Goal: Information Seeking & Learning: Find specific fact

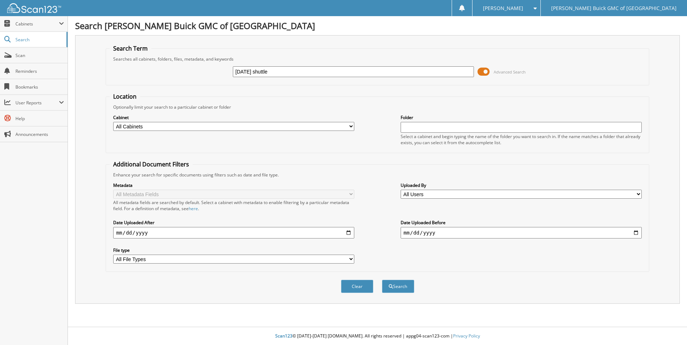
type input "2025-09-16 shuttle"
click at [382, 280] on button "Search" at bounding box center [398, 286] width 32 height 13
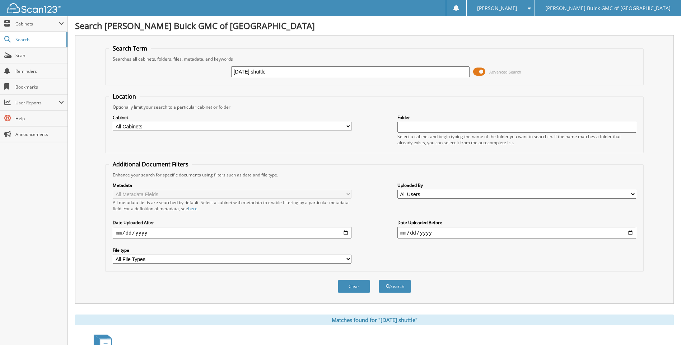
click at [315, 71] on input "[DATE] shuttle" at bounding box center [350, 71] width 239 height 11
type input "2"
type input "6102623"
click at [379, 280] on button "Search" at bounding box center [395, 286] width 32 height 13
click at [315, 72] on input "6102623" at bounding box center [350, 71] width 239 height 11
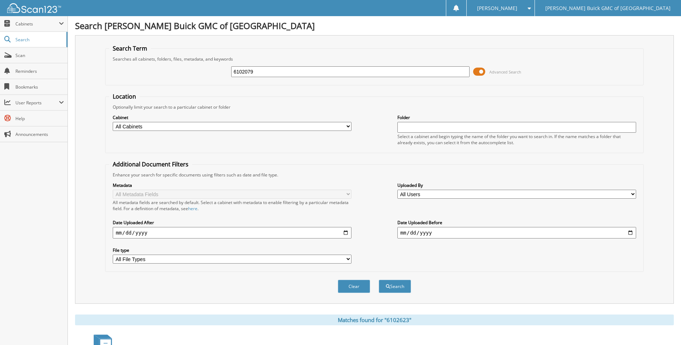
type input "6102079"
click at [379, 280] on button "Search" at bounding box center [395, 286] width 32 height 13
click at [315, 72] on input "6102079" at bounding box center [350, 71] width 239 height 11
type input "6102358"
click at [379, 280] on button "Search" at bounding box center [395, 286] width 32 height 13
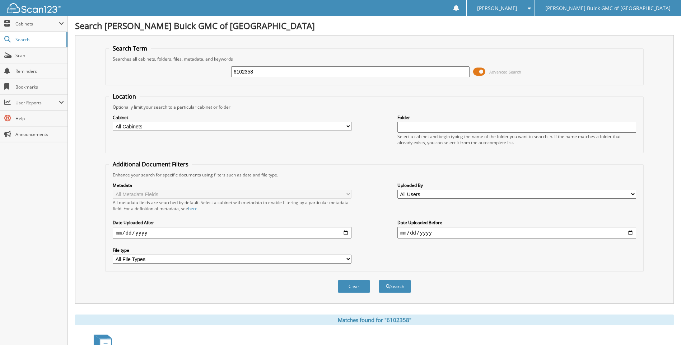
click at [315, 72] on input "6102358" at bounding box center [350, 71] width 239 height 11
type input "6103017"
click at [379, 280] on button "Search" at bounding box center [395, 286] width 32 height 13
click at [315, 72] on input "6103017" at bounding box center [350, 71] width 239 height 11
type input "6102914"
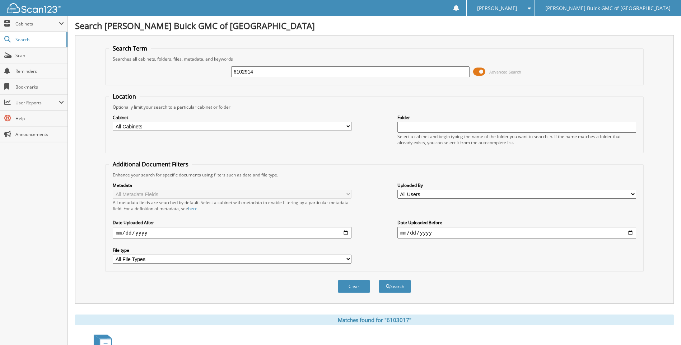
click at [379, 280] on button "Search" at bounding box center [395, 286] width 32 height 13
click at [315, 72] on input "6102914" at bounding box center [350, 71] width 239 height 11
type input "6102945"
click at [379, 280] on button "Search" at bounding box center [395, 286] width 32 height 13
click at [315, 72] on input "6102945" at bounding box center [350, 71] width 239 height 11
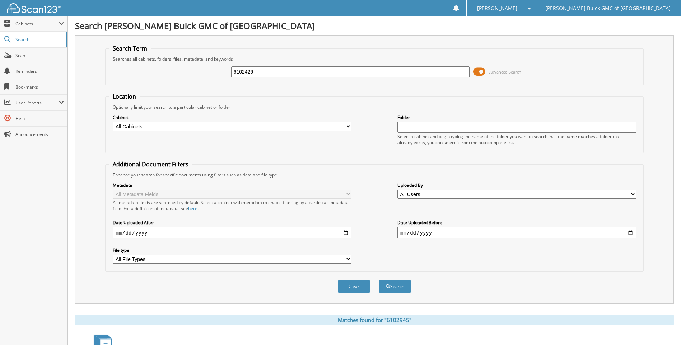
type input "6102426"
click at [379, 280] on button "Search" at bounding box center [395, 286] width 32 height 13
click at [315, 72] on input "6102426" at bounding box center [350, 71] width 239 height 11
type input "6103024"
click at [379, 280] on button "Search" at bounding box center [395, 286] width 32 height 13
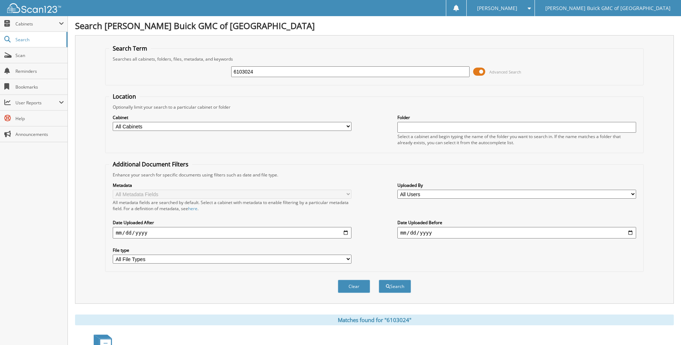
click at [315, 72] on input "6103024" at bounding box center [350, 71] width 239 height 11
type input "6102854"
click at [379, 280] on button "Search" at bounding box center [395, 286] width 32 height 13
drag, startPoint x: 0, startPoint y: 0, endPoint x: 315, endPoint y: 72, distance: 323.4
click at [315, 72] on input "6102854" at bounding box center [350, 71] width 239 height 11
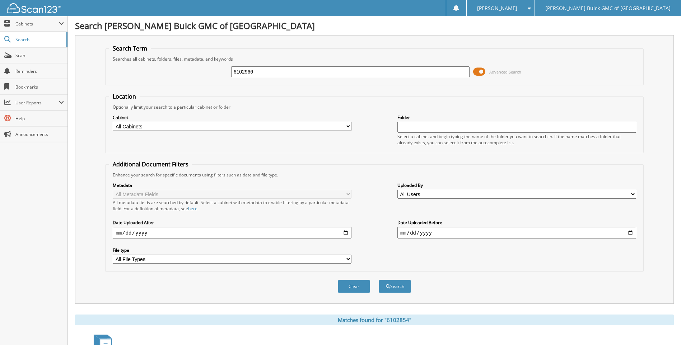
type input "6102966"
click at [379, 280] on button "Search" at bounding box center [395, 286] width 32 height 13
click at [315, 72] on input "6102966" at bounding box center [350, 71] width 239 height 11
click at [379, 280] on button "Search" at bounding box center [395, 286] width 32 height 13
type input "6103030\"
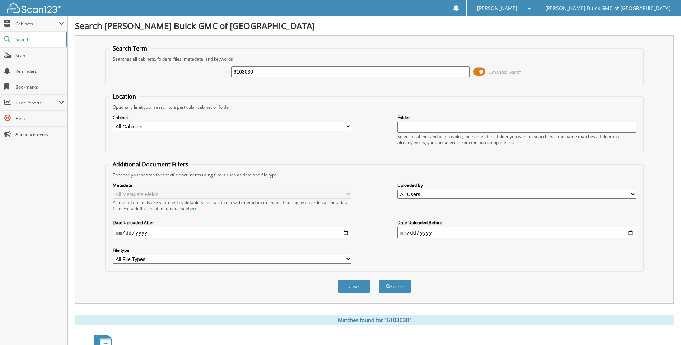
click at [315, 72] on input "6103030" at bounding box center [350, 71] width 239 height 11
type input "6103011"
click at [379, 280] on button "Search" at bounding box center [395, 286] width 32 height 13
click at [315, 72] on input "6103011" at bounding box center [350, 71] width 239 height 11
type input "6102998"
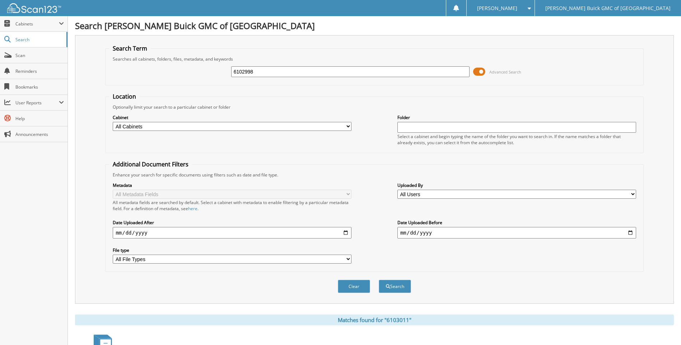
click at [379, 280] on button "Search" at bounding box center [395, 286] width 32 height 13
click at [315, 72] on input "6102998" at bounding box center [350, 71] width 239 height 11
type input "6102996"
click at [379, 280] on button "Search" at bounding box center [395, 286] width 32 height 13
drag, startPoint x: 0, startPoint y: 0, endPoint x: 315, endPoint y: 72, distance: 323.4
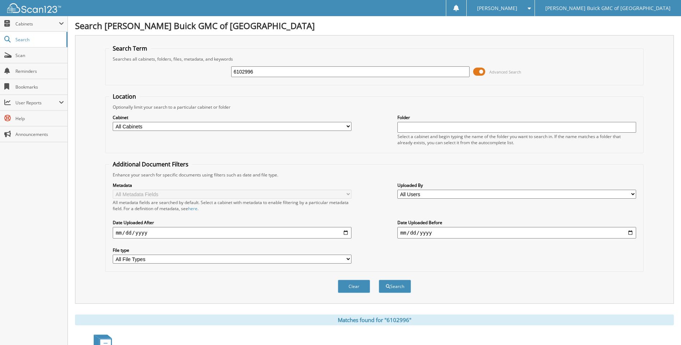
click at [315, 72] on input "6102996" at bounding box center [350, 71] width 239 height 11
type input "6103046"
click at [379, 280] on button "Search" at bounding box center [395, 286] width 32 height 13
click at [315, 72] on input "6103046" at bounding box center [350, 71] width 239 height 11
type input "6103000"
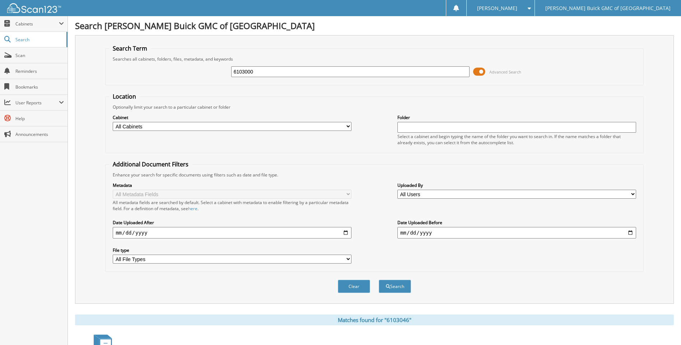
click at [379, 280] on button "Search" at bounding box center [395, 286] width 32 height 13
click at [315, 72] on input "6103000" at bounding box center [350, 71] width 239 height 11
type input "6103047"
click at [379, 280] on button "Search" at bounding box center [395, 286] width 32 height 13
click at [315, 72] on input "6103047" at bounding box center [350, 71] width 239 height 11
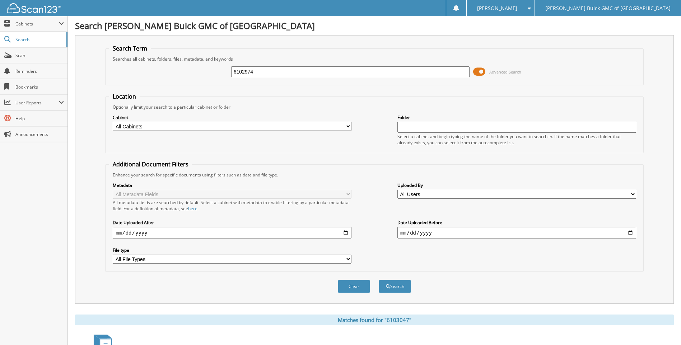
type input "6102974"
click at [379, 280] on button "Search" at bounding box center [395, 286] width 32 height 13
click at [315, 72] on input "6102974" at bounding box center [350, 71] width 239 height 11
type input "6103045"
click at [379, 280] on button "Search" at bounding box center [395, 286] width 32 height 13
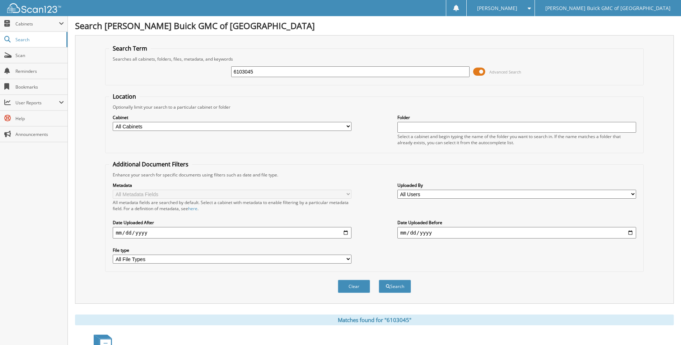
click at [315, 72] on input "6103045" at bounding box center [350, 71] width 239 height 11
type input "6102900"
click at [379, 280] on button "Search" at bounding box center [395, 286] width 32 height 13
click at [315, 72] on input "6102900" at bounding box center [350, 71] width 239 height 11
type input "6101417"
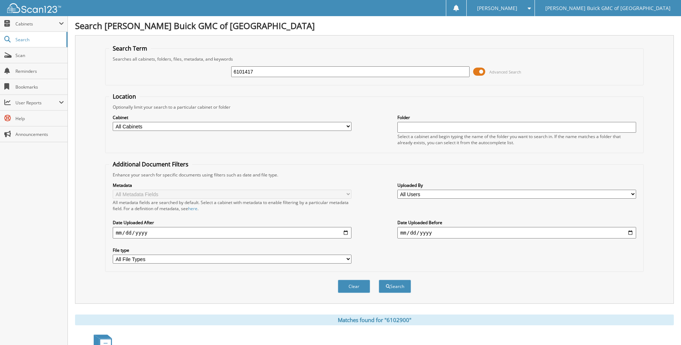
click at [379, 280] on button "Search" at bounding box center [395, 286] width 32 height 13
click at [315, 72] on input "6101417" at bounding box center [350, 71] width 239 height 11
type input "6103018"
click at [379, 280] on button "Search" at bounding box center [395, 286] width 32 height 13
click at [315, 72] on input "6103018" at bounding box center [350, 71] width 239 height 11
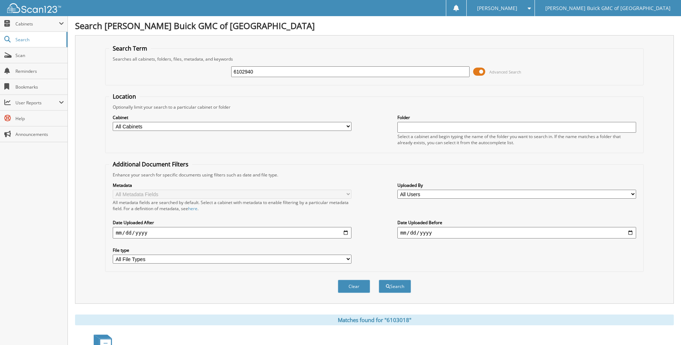
type input "6102940"
click at [379, 280] on button "Search" at bounding box center [395, 286] width 32 height 13
click at [315, 72] on input "6102940" at bounding box center [350, 71] width 239 height 11
type input "6102951"
click at [379, 280] on button "Search" at bounding box center [395, 286] width 32 height 13
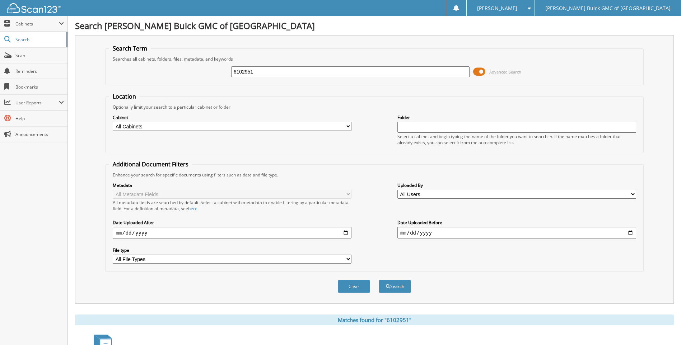
click at [315, 72] on input "6102951" at bounding box center [350, 71] width 239 height 11
type input "6102867"
click at [379, 280] on button "Search" at bounding box center [395, 286] width 32 height 13
click at [315, 72] on input "6102867" at bounding box center [350, 71] width 239 height 11
type input "6102916"
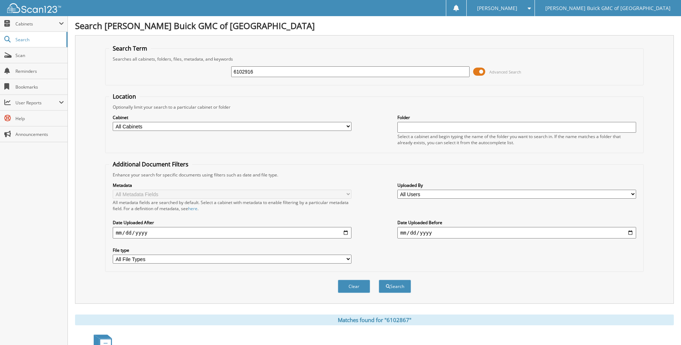
click at [379, 280] on button "Search" at bounding box center [395, 286] width 32 height 13
click at [315, 72] on input "6102916" at bounding box center [350, 71] width 239 height 11
type input "6102567"
click at [379, 280] on button "Search" at bounding box center [395, 286] width 32 height 13
click at [315, 72] on input "6102567" at bounding box center [350, 71] width 239 height 11
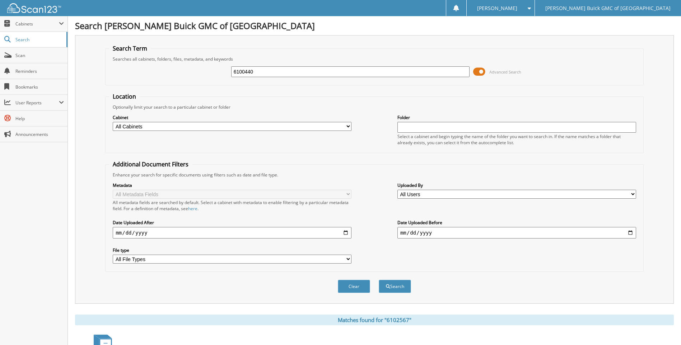
type input "6100440"
click at [379, 280] on button "Search" at bounding box center [395, 286] width 32 height 13
click at [315, 72] on input "6100440" at bounding box center [350, 71] width 239 height 11
type input "6102758"
click at [379, 280] on button "Search" at bounding box center [395, 286] width 32 height 13
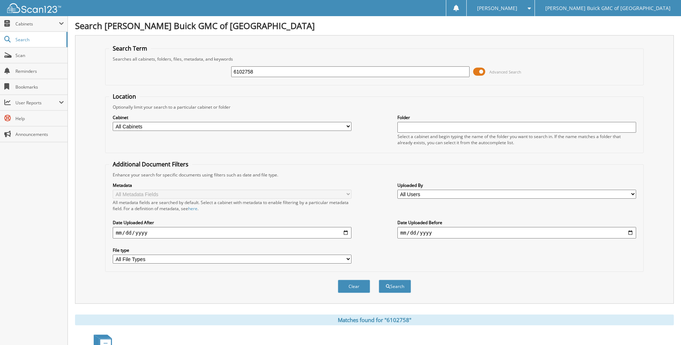
click at [315, 72] on input "6102758" at bounding box center [350, 71] width 239 height 11
type input "6102955"
click at [379, 280] on button "Search" at bounding box center [395, 286] width 32 height 13
drag, startPoint x: 0, startPoint y: 0, endPoint x: 315, endPoint y: 72, distance: 323.4
click at [315, 72] on input "6102955" at bounding box center [350, 71] width 239 height 11
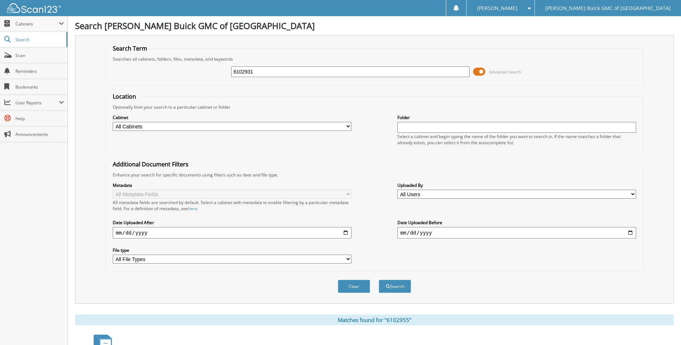
type input "6102931"
click at [379, 280] on button "Search" at bounding box center [395, 286] width 32 height 13
click at [315, 72] on input "6102931" at bounding box center [350, 71] width 239 height 11
type input "6103026"
click at [379, 280] on button "Search" at bounding box center [395, 286] width 32 height 13
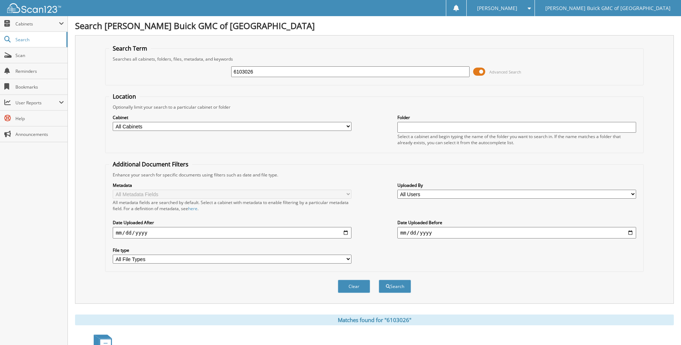
click at [315, 72] on input "6103026" at bounding box center [350, 71] width 239 height 11
type input "6103004"
click at [379, 280] on button "Search" at bounding box center [395, 286] width 32 height 13
click at [315, 72] on input "6103004" at bounding box center [350, 71] width 239 height 11
type input "6103019"
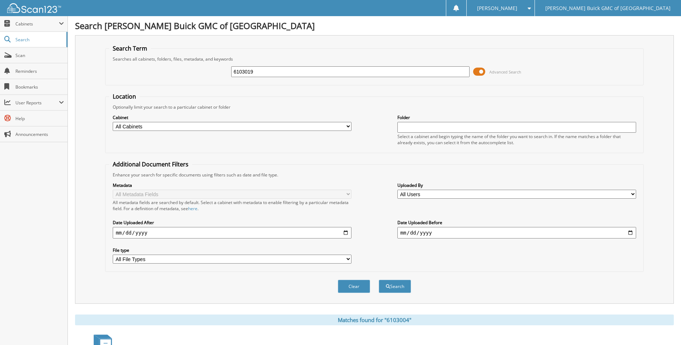
click at [379, 280] on button "Search" at bounding box center [395, 286] width 32 height 13
click at [315, 72] on input "6103019" at bounding box center [350, 71] width 239 height 11
type input "6103015"
click at [379, 280] on button "Search" at bounding box center [395, 286] width 32 height 13
click at [315, 72] on input "6103015" at bounding box center [350, 71] width 239 height 11
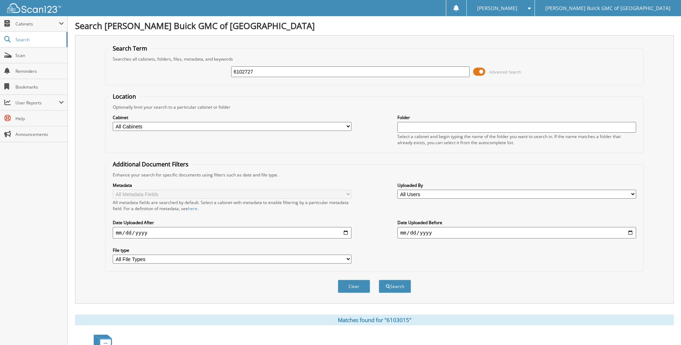
type input "6102727"
click at [379, 280] on button "Search" at bounding box center [395, 286] width 32 height 13
drag, startPoint x: 0, startPoint y: 0, endPoint x: 315, endPoint y: 72, distance: 323.4
click at [315, 72] on input "6102727" at bounding box center [350, 71] width 239 height 11
type input "6102925"
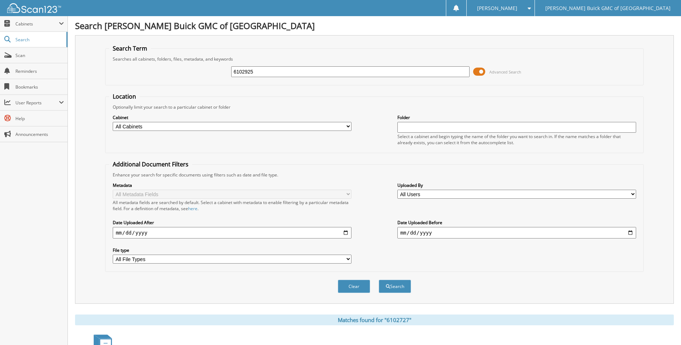
click at [379, 280] on button "Search" at bounding box center [395, 286] width 32 height 13
drag, startPoint x: 0, startPoint y: 0, endPoint x: 315, endPoint y: 72, distance: 323.4
click at [315, 72] on input "6102925" at bounding box center [350, 71] width 239 height 11
type input "6102835"
click at [379, 280] on button "Search" at bounding box center [395, 286] width 32 height 13
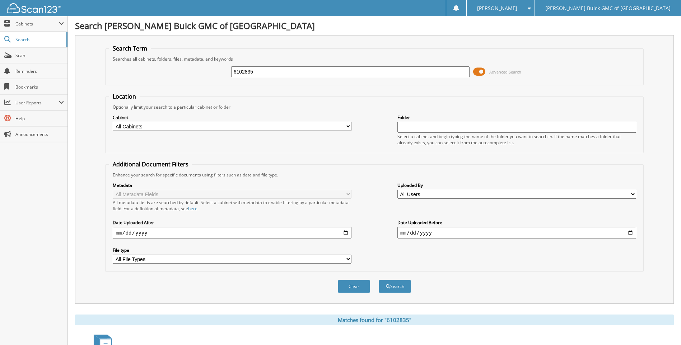
click at [315, 72] on input "6102835" at bounding box center [350, 71] width 239 height 11
type input "6102920"
click at [379, 280] on button "Search" at bounding box center [395, 286] width 32 height 13
drag, startPoint x: 0, startPoint y: 0, endPoint x: 315, endPoint y: 72, distance: 323.4
click at [315, 72] on input "6102920" at bounding box center [350, 71] width 239 height 11
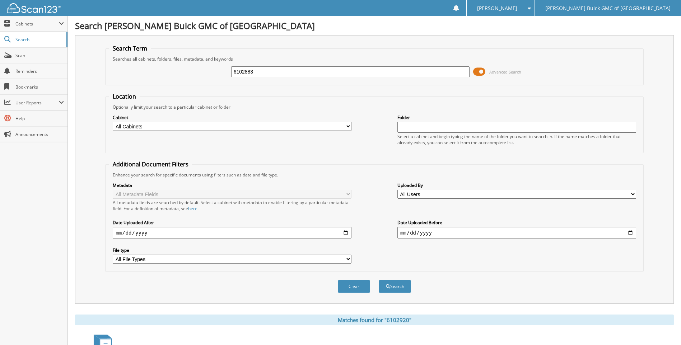
type input "6102883"
click at [379, 280] on button "Search" at bounding box center [395, 286] width 32 height 13
click at [315, 72] on input "6102883" at bounding box center [350, 71] width 239 height 11
type input "6102856"
click at [379, 280] on button "Search" at bounding box center [395, 286] width 32 height 13
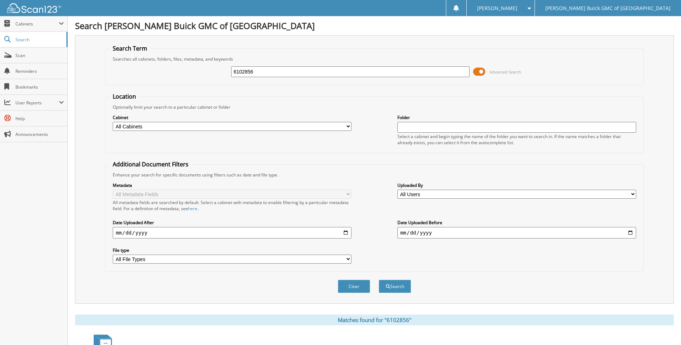
click at [315, 72] on input "6102856" at bounding box center [350, 71] width 239 height 11
type input "6100399"
click at [379, 280] on button "Search" at bounding box center [395, 286] width 32 height 13
click at [315, 71] on input "6100399" at bounding box center [350, 71] width 239 height 11
type input "6102467"
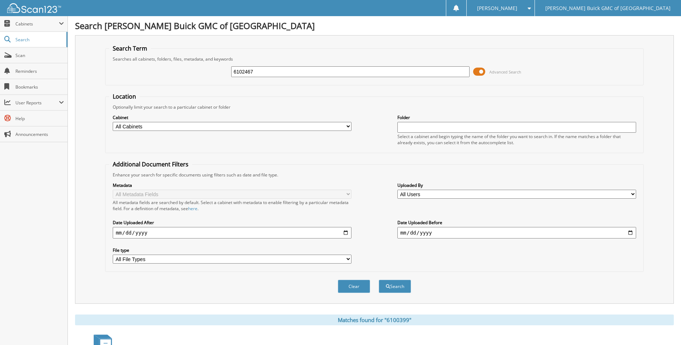
click at [379, 280] on button "Search" at bounding box center [395, 286] width 32 height 13
click at [315, 71] on input "6102467" at bounding box center [350, 71] width 239 height 11
type input "6103014"
click at [379, 280] on button "Search" at bounding box center [395, 286] width 32 height 13
drag, startPoint x: 0, startPoint y: 0, endPoint x: 315, endPoint y: 71, distance: 323.3
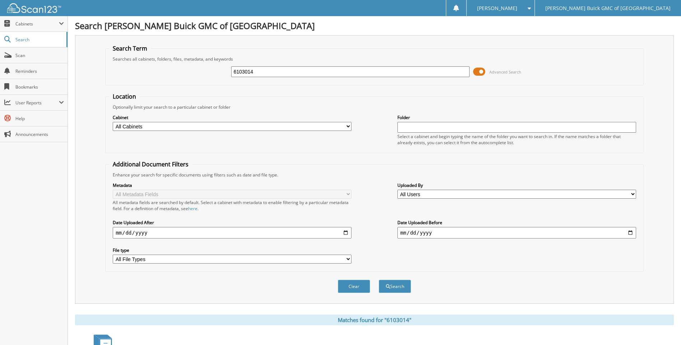
click at [315, 71] on input "6103014" at bounding box center [350, 71] width 239 height 11
type input "6102841"
click at [379, 280] on button "Search" at bounding box center [395, 286] width 32 height 13
click at [315, 71] on input "6102841" at bounding box center [350, 71] width 239 height 11
type input "6102855"
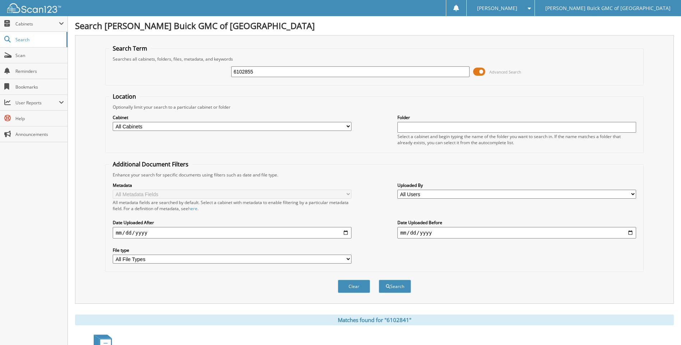
click at [379, 280] on button "Search" at bounding box center [395, 286] width 32 height 13
drag, startPoint x: 0, startPoint y: 0, endPoint x: 315, endPoint y: 71, distance: 323.3
click at [315, 71] on input "6102855" at bounding box center [350, 71] width 239 height 11
type input "6102828"
click at [379, 280] on button "Search" at bounding box center [395, 286] width 32 height 13
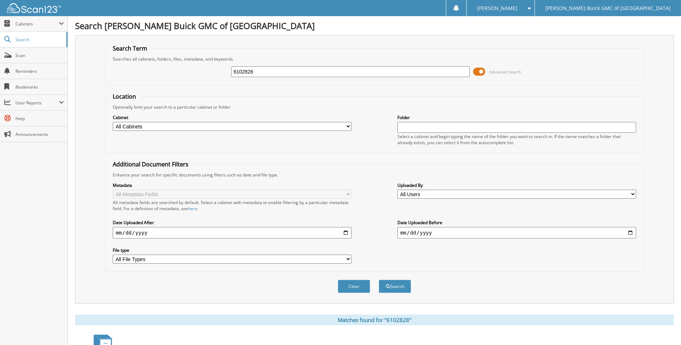
click at [315, 71] on input "6102828" at bounding box center [350, 71] width 239 height 11
type input "6102827"
click at [379, 280] on button "Search" at bounding box center [395, 286] width 32 height 13
click at [315, 71] on input "6102827" at bounding box center [350, 71] width 239 height 11
type input "6102829"
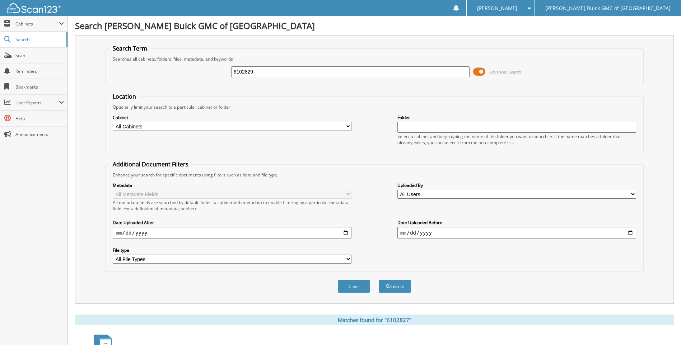
click at [379, 280] on button "Search" at bounding box center [395, 286] width 32 height 13
click at [315, 71] on input "6102829" at bounding box center [350, 71] width 239 height 11
type input "6102958"
click at [379, 280] on button "Search" at bounding box center [395, 286] width 32 height 13
click at [315, 71] on input "6102958" at bounding box center [350, 71] width 239 height 11
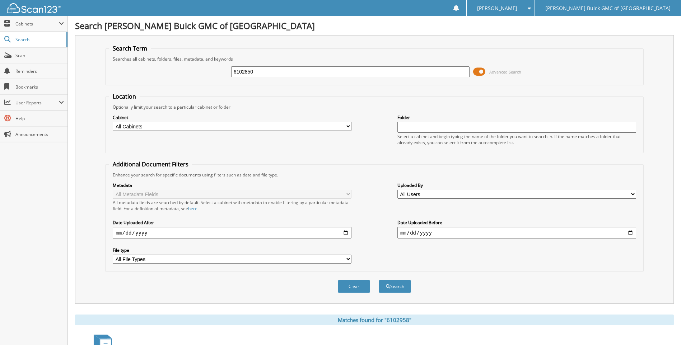
type input "6102850"
click at [379, 280] on button "Search" at bounding box center [395, 286] width 32 height 13
click at [315, 71] on input "6102850" at bounding box center [350, 71] width 239 height 11
type input "6102661"
click at [379, 280] on button "Search" at bounding box center [395, 286] width 32 height 13
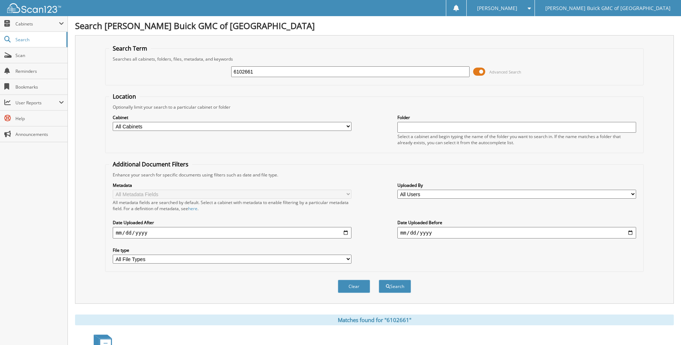
click at [315, 71] on input "6102661" at bounding box center [350, 71] width 239 height 11
type input "6102814"
click at [379, 280] on button "Search" at bounding box center [395, 286] width 32 height 13
click at [315, 71] on input "6102814" at bounding box center [350, 71] width 239 height 11
type input "6102831"
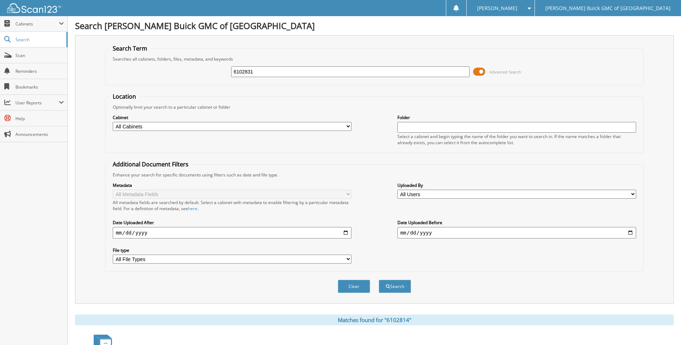
click at [379, 280] on button "Search" at bounding box center [395, 286] width 32 height 13
click at [315, 71] on input "6102831" at bounding box center [350, 71] width 239 height 11
type input "6102878"
click at [379, 280] on button "Search" at bounding box center [395, 286] width 32 height 13
click at [315, 71] on input "6102878" at bounding box center [350, 71] width 239 height 11
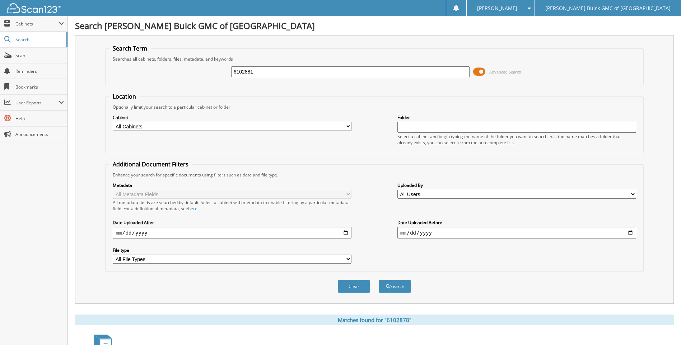
type input "6102881"
click at [379, 280] on button "Search" at bounding box center [395, 286] width 32 height 13
click at [315, 71] on input "6102881" at bounding box center [350, 71] width 239 height 11
type input "6102891"
click at [379, 280] on button "Search" at bounding box center [395, 286] width 32 height 13
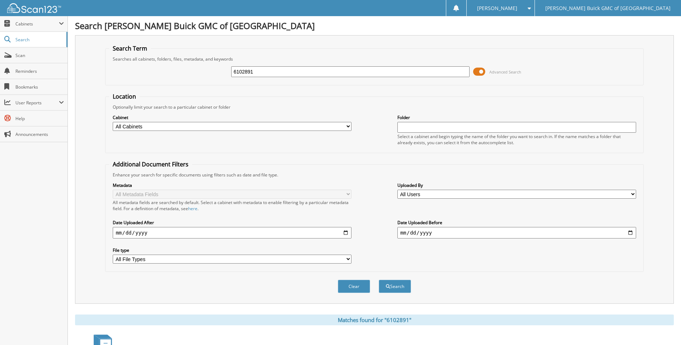
click at [315, 71] on input "6102891" at bounding box center [350, 71] width 239 height 11
type input "6102997"
click at [379, 280] on button "Search" at bounding box center [395, 286] width 32 height 13
click at [315, 71] on input "6102997" at bounding box center [350, 71] width 239 height 11
type input "6102897"
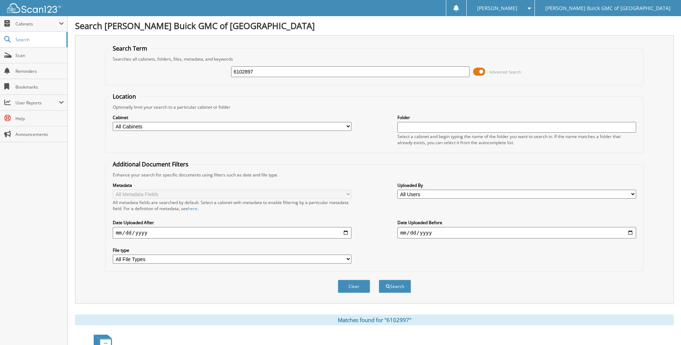
click at [379, 280] on button "Search" at bounding box center [395, 286] width 32 height 13
drag, startPoint x: 0, startPoint y: 0, endPoint x: 316, endPoint y: 76, distance: 325.1
click at [316, 76] on input "6102897" at bounding box center [350, 71] width 239 height 11
type input "6102963"
click at [379, 280] on button "Search" at bounding box center [395, 286] width 32 height 13
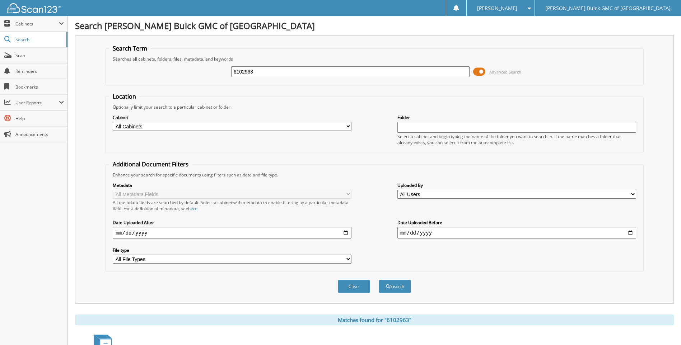
drag, startPoint x: 0, startPoint y: 0, endPoint x: 316, endPoint y: 77, distance: 325.3
click at [316, 77] on div "6102963" at bounding box center [350, 72] width 239 height 12
type input "6103005"
click at [379, 280] on button "Search" at bounding box center [395, 286] width 32 height 13
click at [316, 77] on div "6103005" at bounding box center [350, 72] width 239 height 12
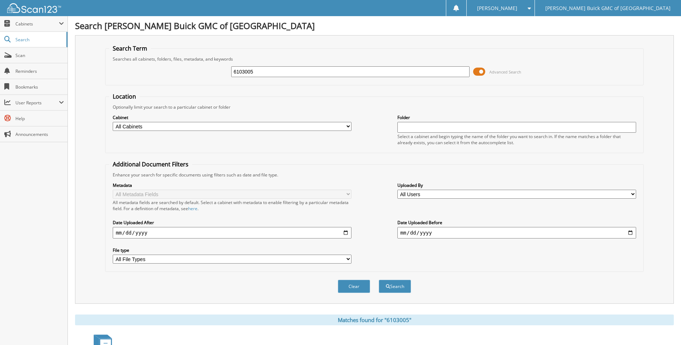
click at [450, 71] on input "6103005" at bounding box center [350, 71] width 239 height 11
type input "6102875"
click at [379, 280] on button "Search" at bounding box center [395, 286] width 32 height 13
click at [450, 71] on input "6102875" at bounding box center [350, 71] width 239 height 11
type input "6102740"
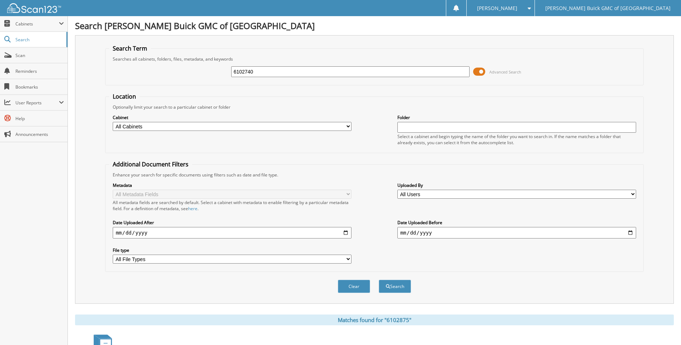
click at [379, 280] on button "Search" at bounding box center [395, 286] width 32 height 13
drag, startPoint x: 0, startPoint y: 0, endPoint x: 450, endPoint y: 71, distance: 455.5
click at [450, 71] on input "6102740" at bounding box center [350, 71] width 239 height 11
type input "6102612"
click at [379, 280] on button "Search" at bounding box center [395, 286] width 32 height 13
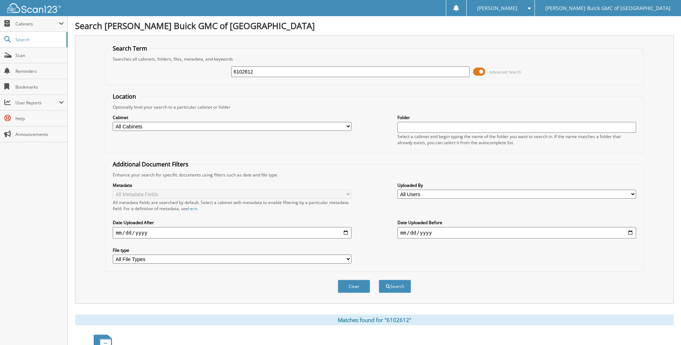
click at [436, 70] on input "6102612" at bounding box center [350, 71] width 239 height 11
type input "6102736"
click at [379, 280] on button "Search" at bounding box center [395, 286] width 32 height 13
click at [436, 70] on input "6102736" at bounding box center [350, 71] width 239 height 11
type input "6102870"
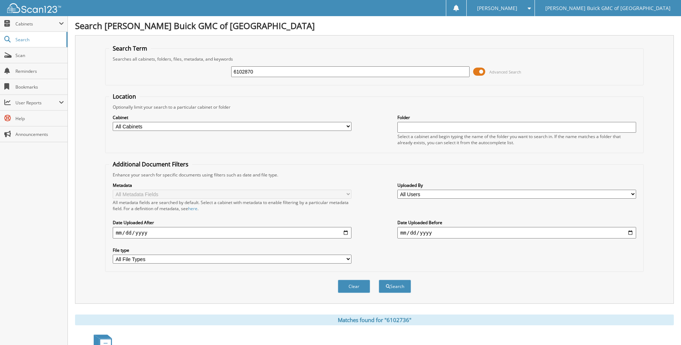
click at [379, 280] on button "Search" at bounding box center [395, 286] width 32 height 13
click at [436, 70] on input "6102870" at bounding box center [350, 71] width 239 height 11
type input "6102295"
click at [379, 280] on button "Search" at bounding box center [395, 286] width 32 height 13
click at [436, 70] on input "6102295" at bounding box center [350, 71] width 239 height 11
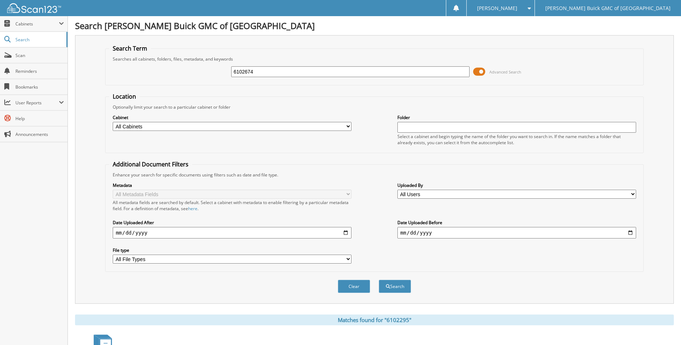
type input "6102674"
click at [379, 280] on button "Search" at bounding box center [395, 286] width 32 height 13
click at [436, 70] on input "6102674" at bounding box center [350, 71] width 239 height 11
type input "6102929"
click at [379, 280] on button "Search" at bounding box center [395, 286] width 32 height 13
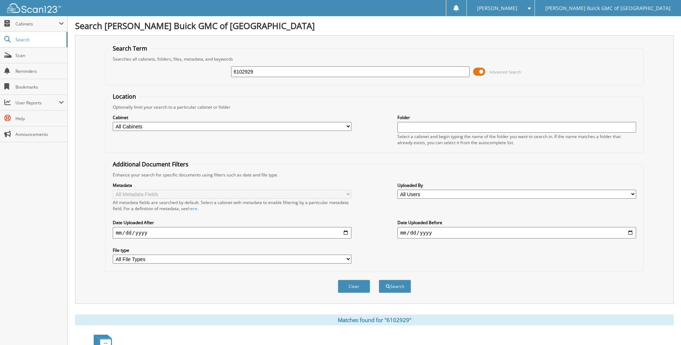
click at [436, 70] on input "6102929" at bounding box center [350, 71] width 239 height 11
type input "6102899"
click at [379, 280] on button "Search" at bounding box center [395, 286] width 32 height 13
click at [436, 70] on input "6102899" at bounding box center [350, 71] width 239 height 11
type input "6102793"
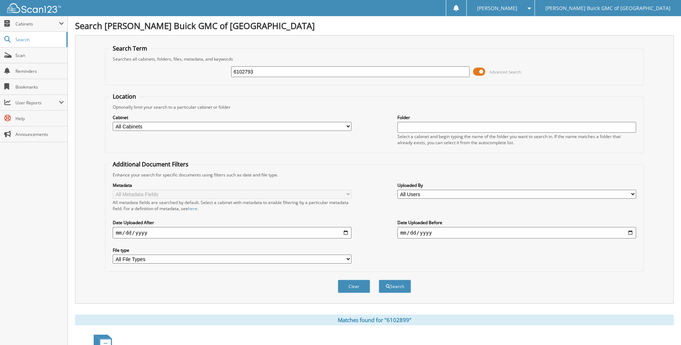
click at [379, 280] on button "Search" at bounding box center [395, 286] width 32 height 13
click at [436, 70] on input "6102793" at bounding box center [350, 71] width 239 height 11
type input "6102237"
click at [379, 280] on button "Search" at bounding box center [395, 286] width 32 height 13
click at [436, 70] on input "6102237" at bounding box center [350, 71] width 239 height 11
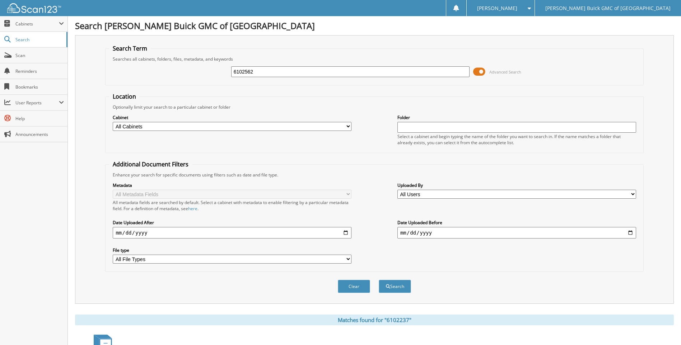
type input "6102562"
click at [379, 280] on button "Search" at bounding box center [395, 286] width 32 height 13
click at [436, 70] on input "6102562" at bounding box center [350, 71] width 239 height 11
type input "6102965"
click at [379, 280] on button "Search" at bounding box center [395, 286] width 32 height 13
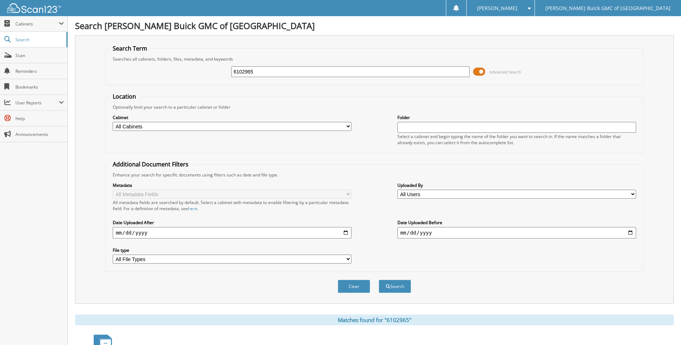
click at [436, 70] on input "6102965" at bounding box center [350, 71] width 239 height 11
type input "6102448"
click at [379, 280] on button "Search" at bounding box center [395, 286] width 32 height 13
click at [436, 70] on input "6102448" at bounding box center [350, 71] width 239 height 11
type input "6102267"
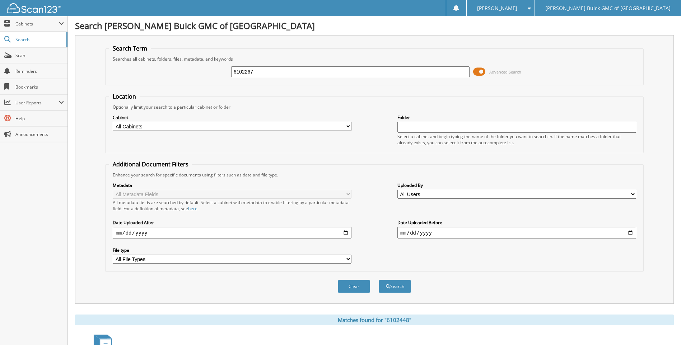
click at [379, 280] on button "Search" at bounding box center [395, 286] width 32 height 13
click at [436, 70] on input "6102267" at bounding box center [350, 71] width 239 height 11
type input "6102934"
click at [379, 280] on button "Search" at bounding box center [395, 286] width 32 height 13
click at [436, 70] on input "6102934" at bounding box center [350, 71] width 239 height 11
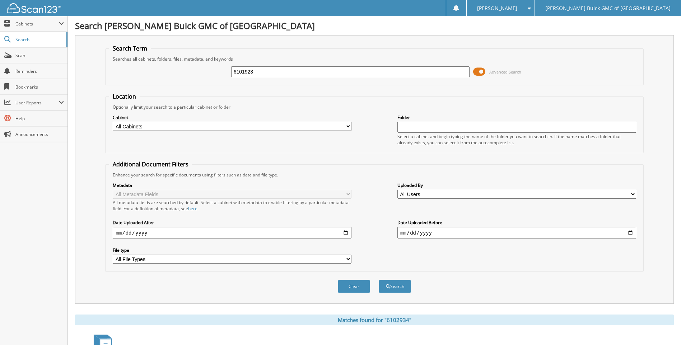
type input "6101923"
click at [379, 280] on button "Search" at bounding box center [395, 286] width 32 height 13
drag, startPoint x: 0, startPoint y: 0, endPoint x: 436, endPoint y: 74, distance: 442.6
click at [436, 74] on input "6101923" at bounding box center [350, 71] width 239 height 11
type input "6101987"
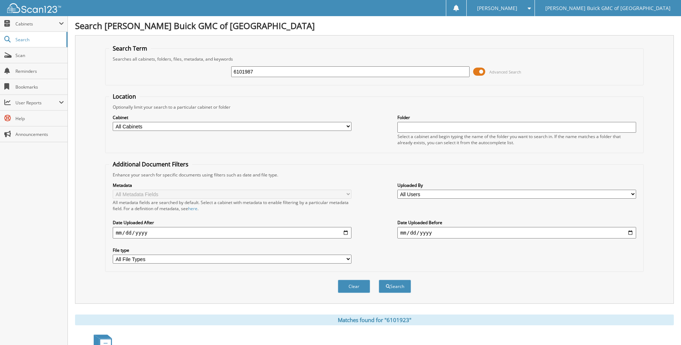
click at [379, 280] on button "Search" at bounding box center [395, 286] width 32 height 13
click at [436, 74] on input "6101987" at bounding box center [350, 71] width 239 height 11
type input "6102709"
click at [379, 280] on button "Search" at bounding box center [395, 286] width 32 height 13
drag, startPoint x: 0, startPoint y: 0, endPoint x: 436, endPoint y: 74, distance: 442.6
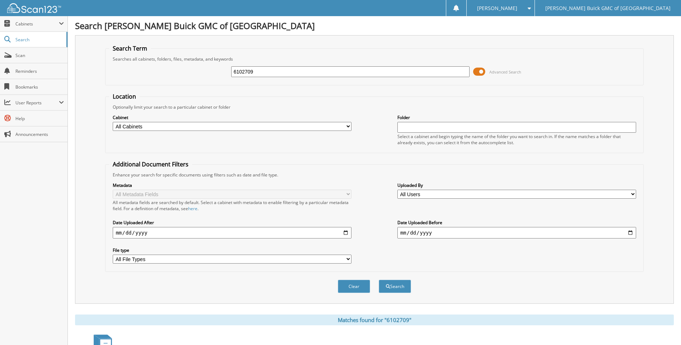
click at [436, 74] on input "6102709" at bounding box center [350, 71] width 239 height 11
type input "6102950"
click at [379, 280] on button "Search" at bounding box center [395, 286] width 32 height 13
click at [436, 74] on input "6102950" at bounding box center [350, 71] width 239 height 11
type input "6102968"
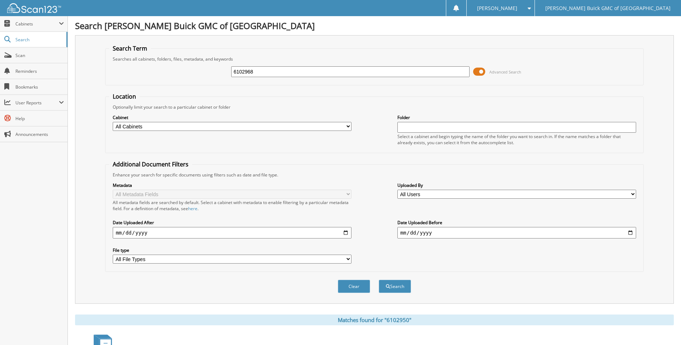
click at [379, 280] on button "Search" at bounding box center [395, 286] width 32 height 13
drag, startPoint x: 0, startPoint y: 0, endPoint x: 436, endPoint y: 74, distance: 442.6
click at [436, 74] on input "6102968" at bounding box center [350, 71] width 239 height 11
type input "6102750"
click at [379, 280] on button "Search" at bounding box center [395, 286] width 32 height 13
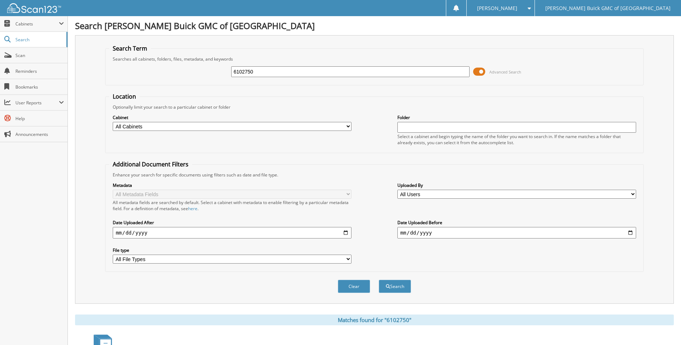
click at [436, 74] on input "6102750" at bounding box center [350, 71] width 239 height 11
type input "6100933"
click at [379, 280] on button "Search" at bounding box center [395, 286] width 32 height 13
click at [436, 74] on input "6100933" at bounding box center [350, 71] width 239 height 11
type input "6094574"
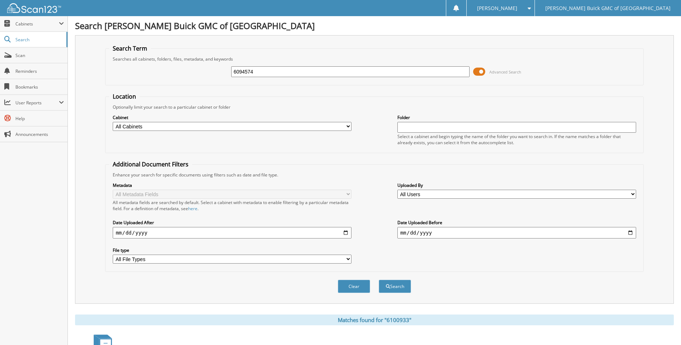
click at [379, 280] on button "Search" at bounding box center [395, 286] width 32 height 13
drag, startPoint x: 0, startPoint y: 0, endPoint x: 436, endPoint y: 74, distance: 442.6
click at [436, 74] on input "6094574" at bounding box center [350, 71] width 239 height 11
type input "6095347"
click at [379, 280] on button "Search" at bounding box center [395, 286] width 32 height 13
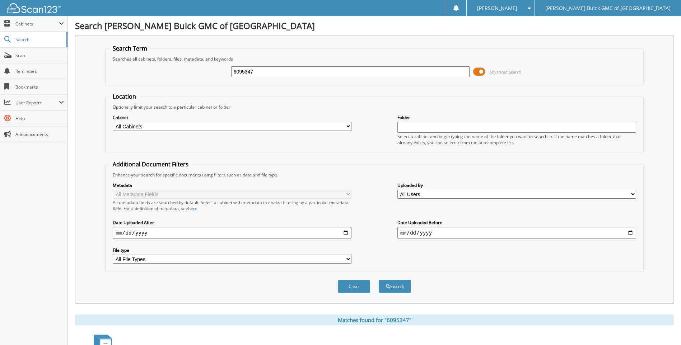
click at [437, 74] on input "6095347" at bounding box center [350, 71] width 239 height 11
type input "6098354"
click at [379, 280] on button "Search" at bounding box center [395, 286] width 32 height 13
drag, startPoint x: 0, startPoint y: 0, endPoint x: 437, endPoint y: 74, distance: 443.3
click at [437, 74] on input "6098354" at bounding box center [350, 71] width 239 height 11
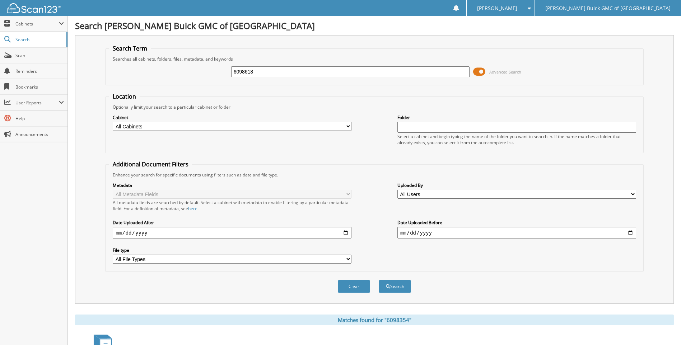
type input "6098618"
click at [379, 280] on button "Search" at bounding box center [395, 286] width 32 height 13
click at [437, 74] on input "6098618" at bounding box center [350, 71] width 239 height 11
type input "6099978"
click at [379, 280] on button "Search" at bounding box center [395, 286] width 32 height 13
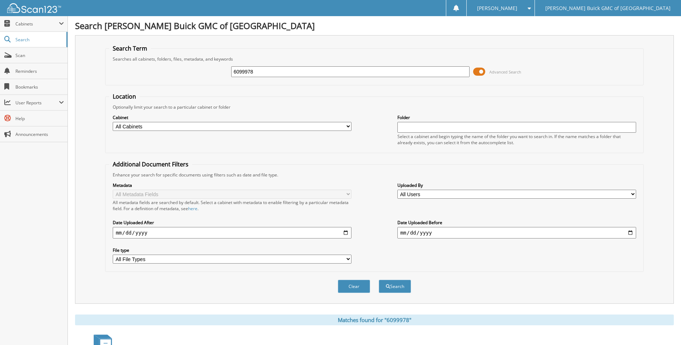
click at [437, 74] on input "6099978" at bounding box center [350, 71] width 239 height 11
type input "6"
type input "8001515"
click at [379, 280] on button "Search" at bounding box center [395, 286] width 32 height 13
click at [437, 74] on input "8001515" at bounding box center [350, 71] width 239 height 11
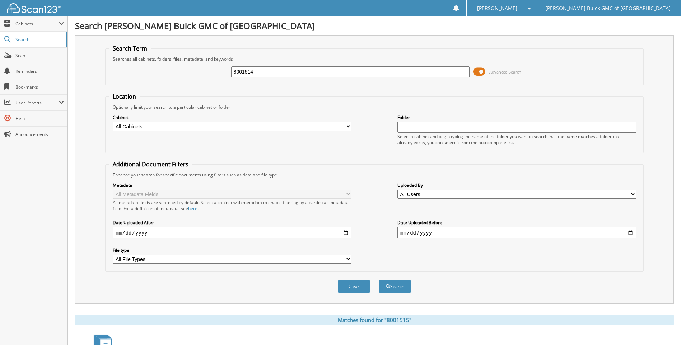
type input "8001514"
click at [379, 280] on button "Search" at bounding box center [395, 286] width 32 height 13
click at [437, 74] on input "8001514" at bounding box center [350, 71] width 239 height 11
type input "8"
type input "9108403"
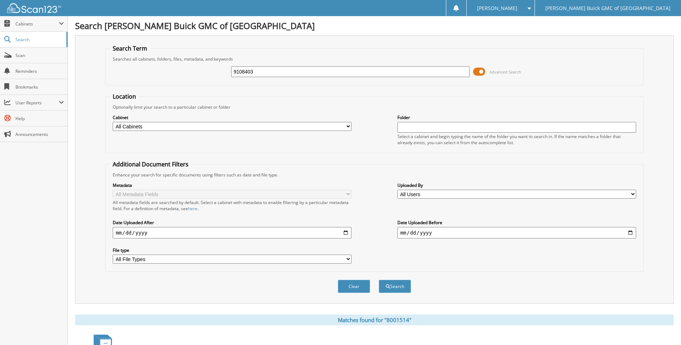
click at [379, 280] on button "Search" at bounding box center [395, 286] width 32 height 13
click at [437, 74] on input "9108403" at bounding box center [350, 71] width 239 height 11
type input "9108277"
click at [379, 280] on button "Search" at bounding box center [395, 286] width 32 height 13
drag, startPoint x: 0, startPoint y: 0, endPoint x: 437, endPoint y: 74, distance: 443.2
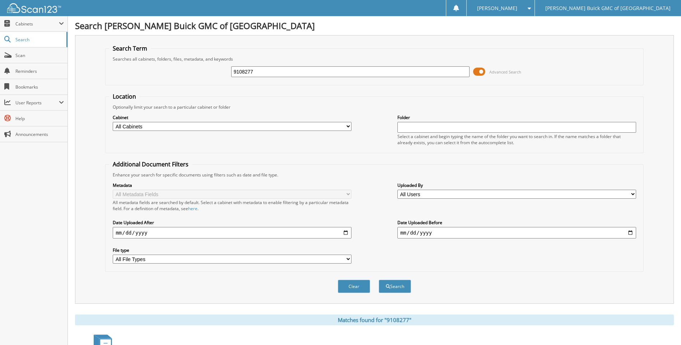
click at [437, 74] on input "9108277" at bounding box center [350, 71] width 239 height 11
type input "9108260"
click at [379, 280] on button "Search" at bounding box center [395, 286] width 32 height 13
click at [437, 74] on input "9108260" at bounding box center [350, 71] width 239 height 11
type input "9108251"
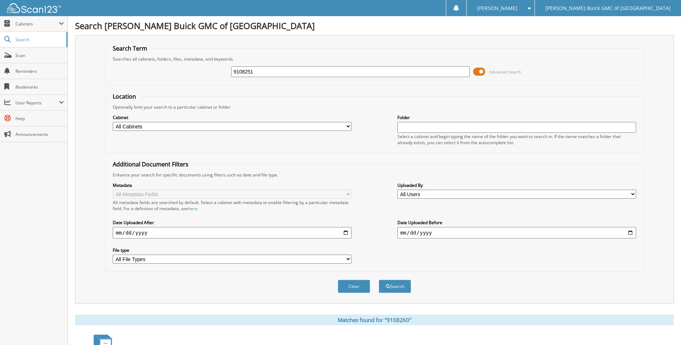
click at [379, 280] on button "Search" at bounding box center [395, 286] width 32 height 13
click at [437, 74] on input "9108251" at bounding box center [350, 71] width 239 height 11
type input "9108254"
click at [379, 280] on button "Search" at bounding box center [395, 286] width 32 height 13
drag, startPoint x: 0, startPoint y: 0, endPoint x: 437, endPoint y: 75, distance: 443.5
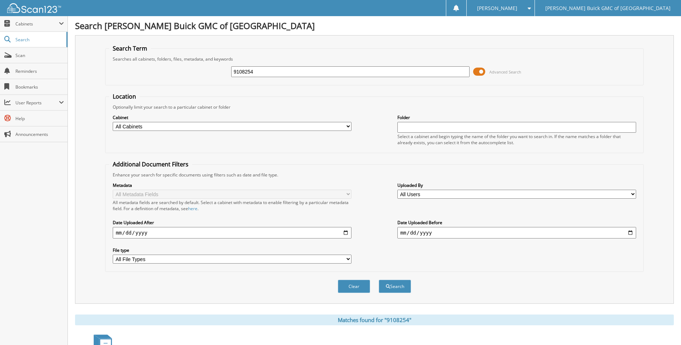
click at [437, 75] on input "9108254" at bounding box center [350, 71] width 239 height 11
type input "9108246"
click at [379, 280] on button "Search" at bounding box center [395, 286] width 32 height 13
click at [437, 75] on input "9108246" at bounding box center [350, 71] width 239 height 11
type input "9108228"
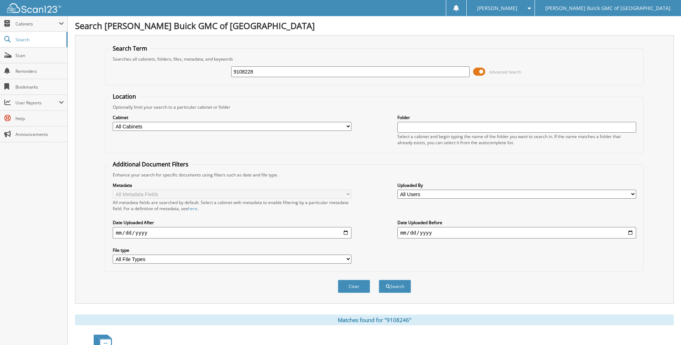
click at [379, 280] on button "Search" at bounding box center [395, 286] width 32 height 13
click at [437, 75] on input "9108228" at bounding box center [350, 71] width 239 height 11
type input "9108224"
click at [379, 280] on button "Search" at bounding box center [395, 286] width 32 height 13
click at [437, 75] on input "9108224" at bounding box center [350, 71] width 239 height 11
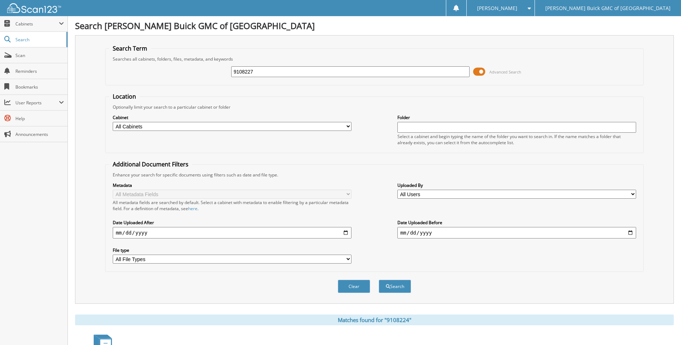
type input "9108227"
click at [379, 280] on button "Search" at bounding box center [395, 286] width 32 height 13
click at [437, 75] on input "9108227" at bounding box center [350, 71] width 239 height 11
type input "9108206"
click at [379, 280] on button "Search" at bounding box center [395, 286] width 32 height 13
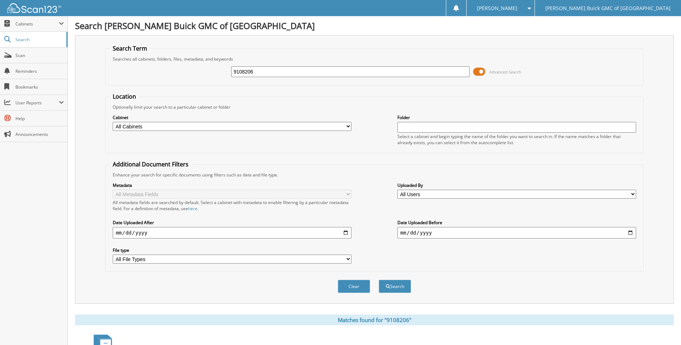
click at [410, 129] on input "text" at bounding box center [517, 127] width 239 height 11
click at [429, 69] on input "9108206" at bounding box center [350, 71] width 239 height 11
type input "9108194"
click at [379, 280] on button "Search" at bounding box center [395, 286] width 32 height 13
click at [429, 69] on input "9108194" at bounding box center [350, 71] width 239 height 11
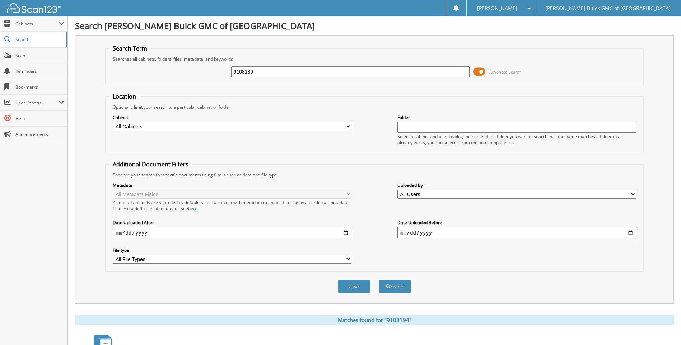
type input "9108189"
click at [379, 280] on button "Search" at bounding box center [395, 286] width 32 height 13
click at [429, 69] on input "9108189" at bounding box center [350, 71] width 239 height 11
type input "9108187"
click at [379, 280] on button "Search" at bounding box center [395, 286] width 32 height 13
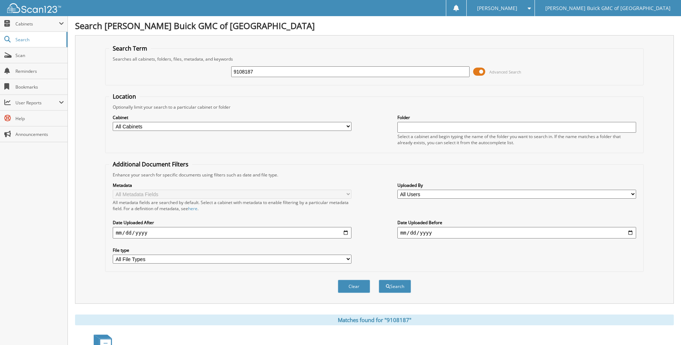
click at [429, 69] on input "9108187" at bounding box center [350, 71] width 239 height 11
type input "9108169"
click at [379, 280] on button "Search" at bounding box center [395, 286] width 32 height 13
drag, startPoint x: 0, startPoint y: 0, endPoint x: 429, endPoint y: 69, distance: 434.3
click at [429, 69] on input "9108169" at bounding box center [350, 71] width 239 height 11
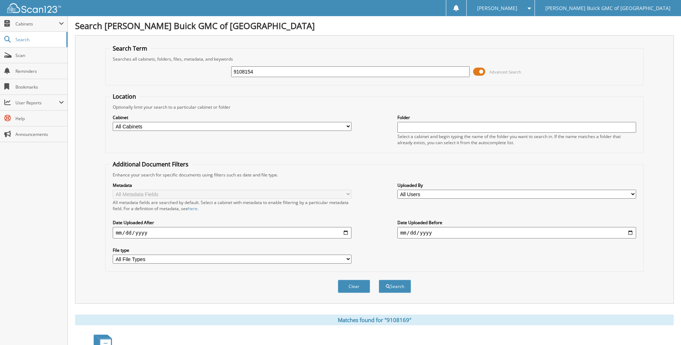
type input "9108154"
click at [379, 280] on button "Search" at bounding box center [395, 286] width 32 height 13
click at [429, 69] on input "9108154" at bounding box center [350, 71] width 239 height 11
type input "9108159"
click at [379, 280] on button "Search" at bounding box center [395, 286] width 32 height 13
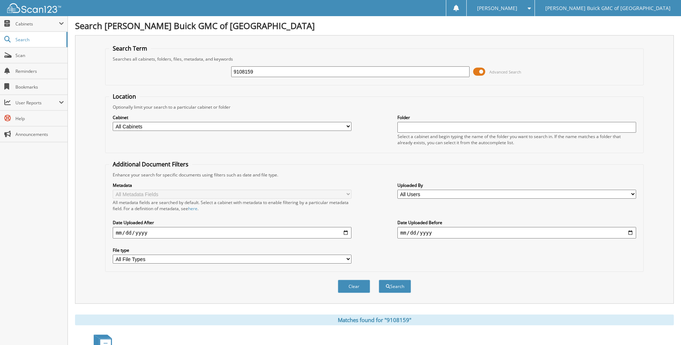
click at [429, 69] on input "9108159" at bounding box center [350, 71] width 239 height 11
type input "9108151"
click at [379, 280] on button "Search" at bounding box center [395, 286] width 32 height 13
